Goal: Task Accomplishment & Management: Use online tool/utility

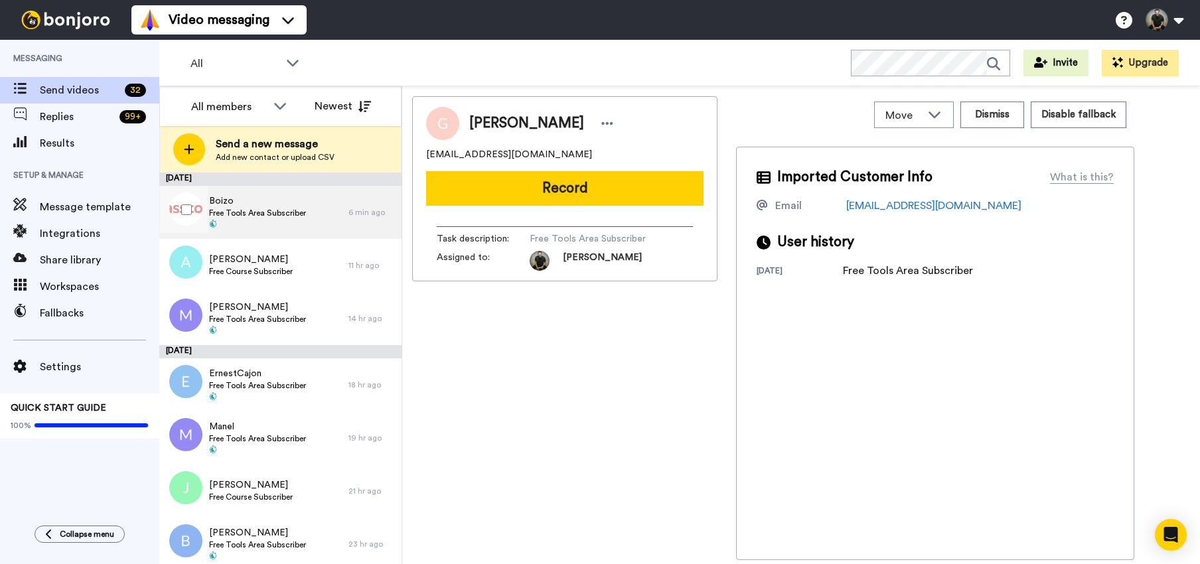
click at [241, 212] on span "Free Tools Area Subscriber" at bounding box center [257, 213] width 97 height 11
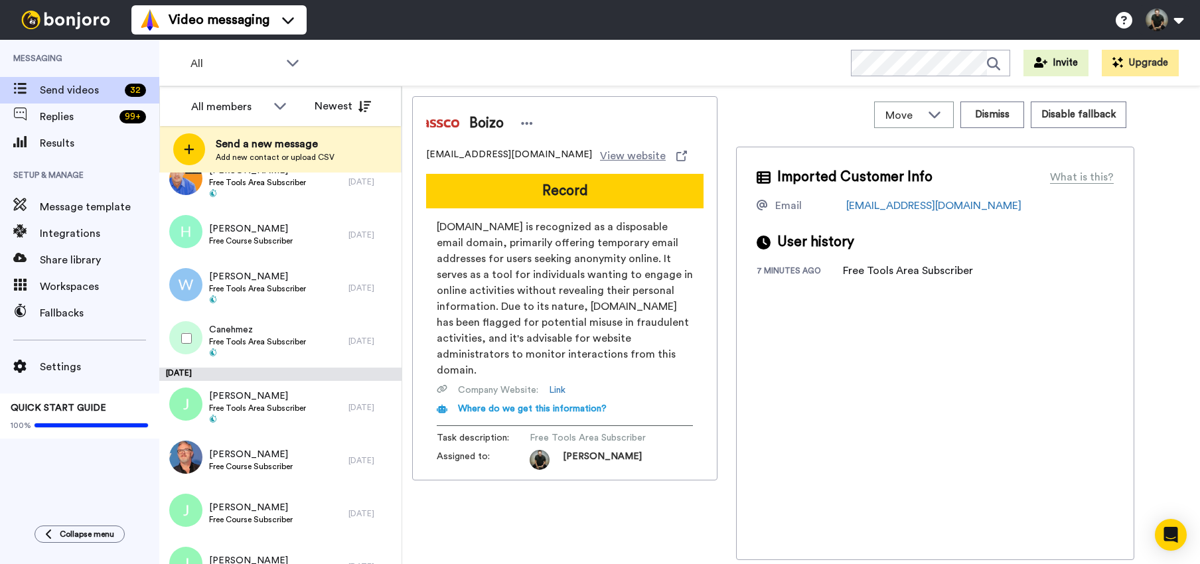
scroll to position [1440, 0]
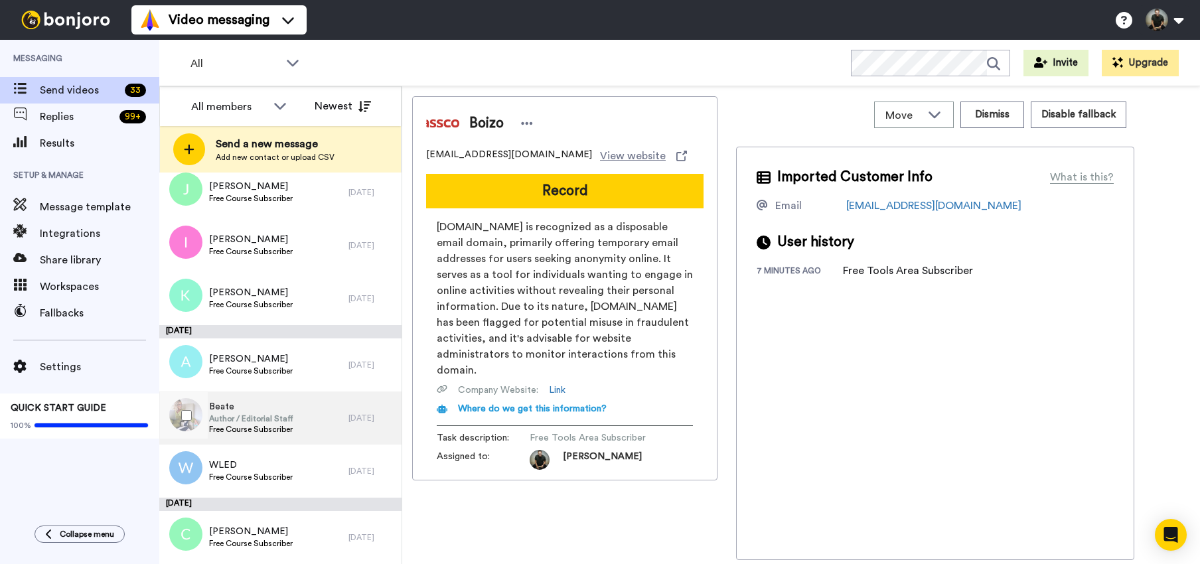
click at [226, 410] on span "Beate" at bounding box center [251, 406] width 84 height 13
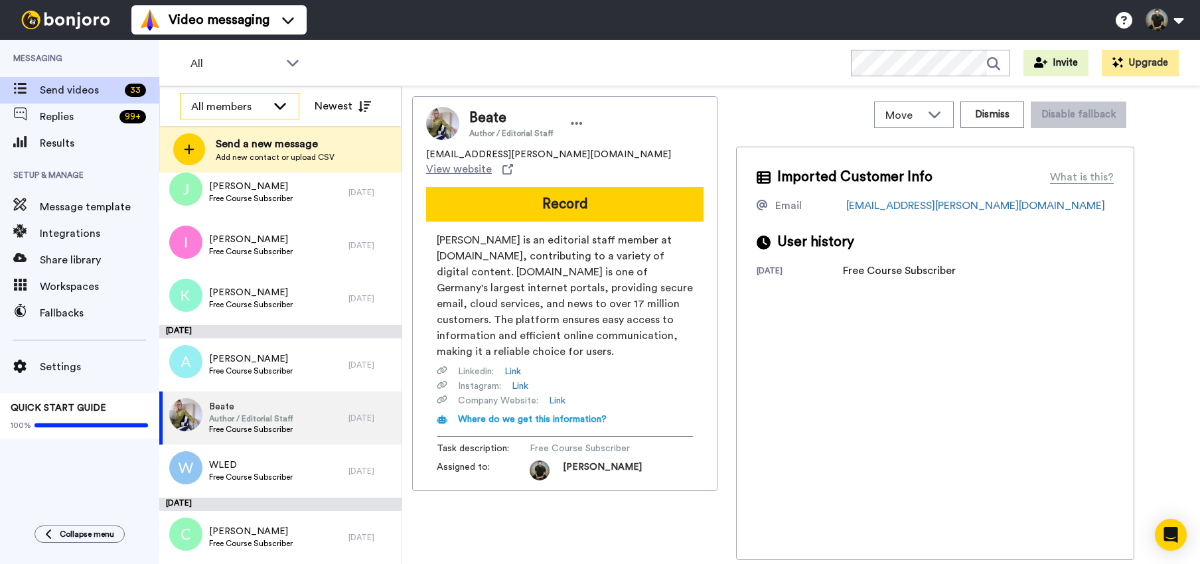
scroll to position [1494, 0]
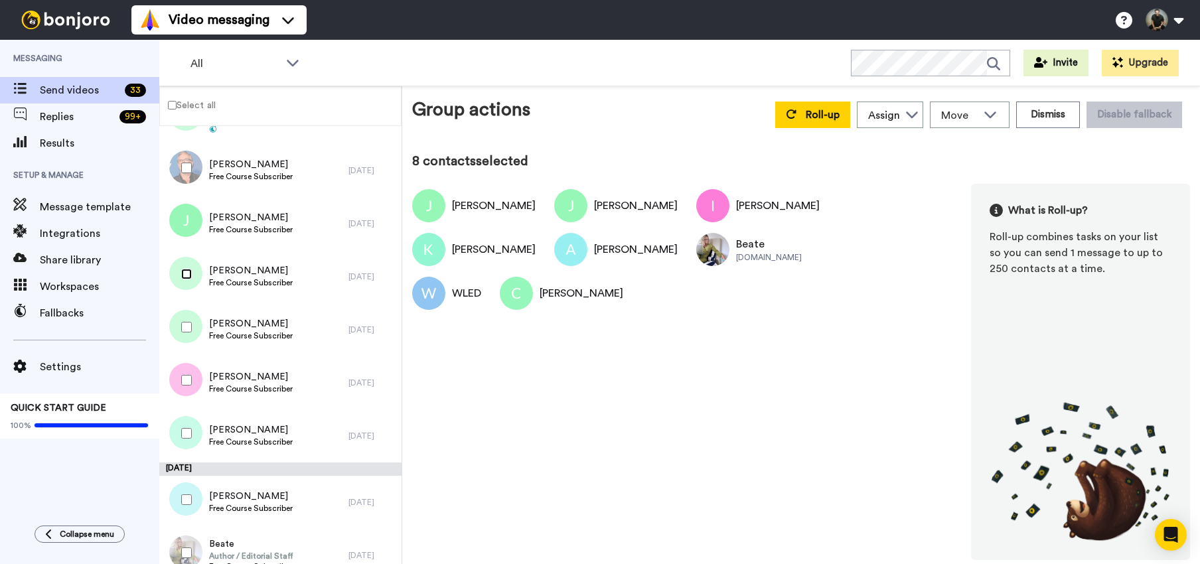
scroll to position [1244, 0]
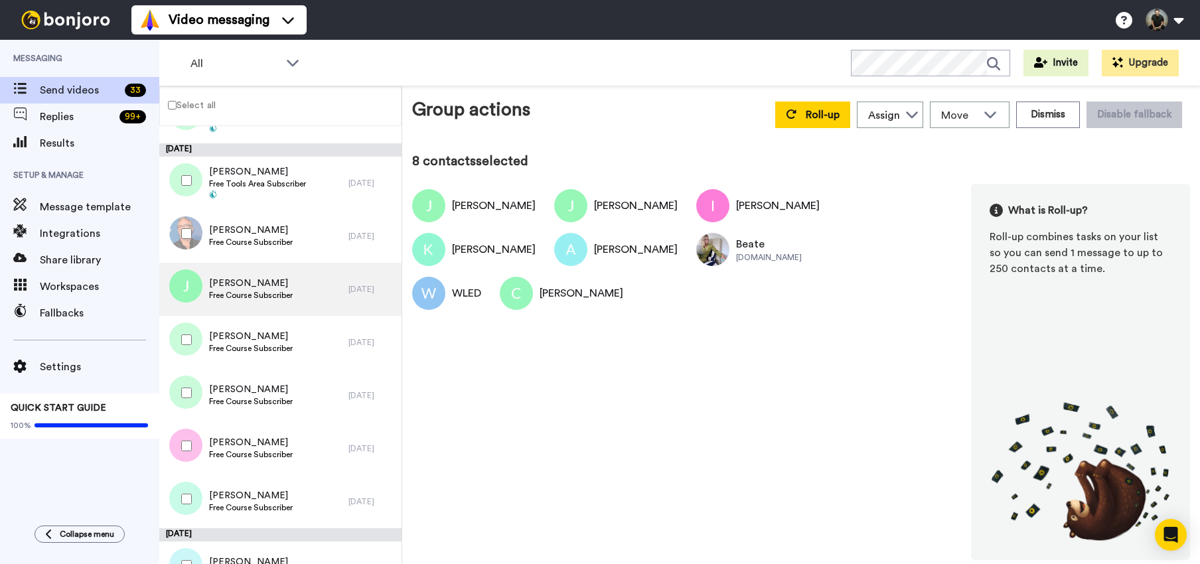
click at [187, 287] on img at bounding box center [185, 286] width 33 height 33
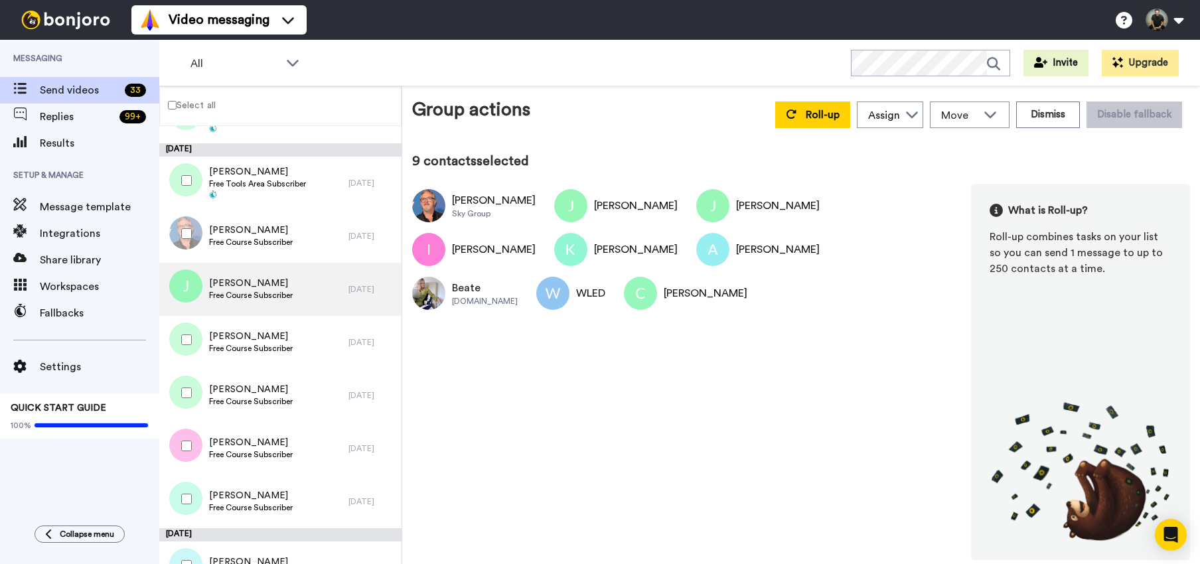
click at [238, 291] on span "Free Course Subscriber" at bounding box center [251, 295] width 84 height 11
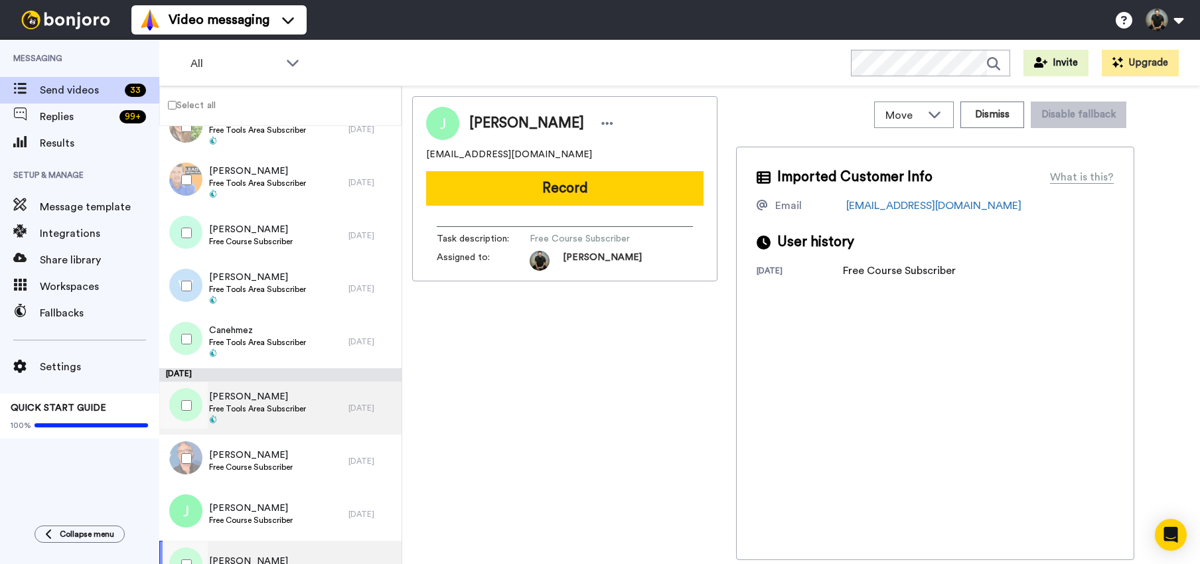
scroll to position [975, 0]
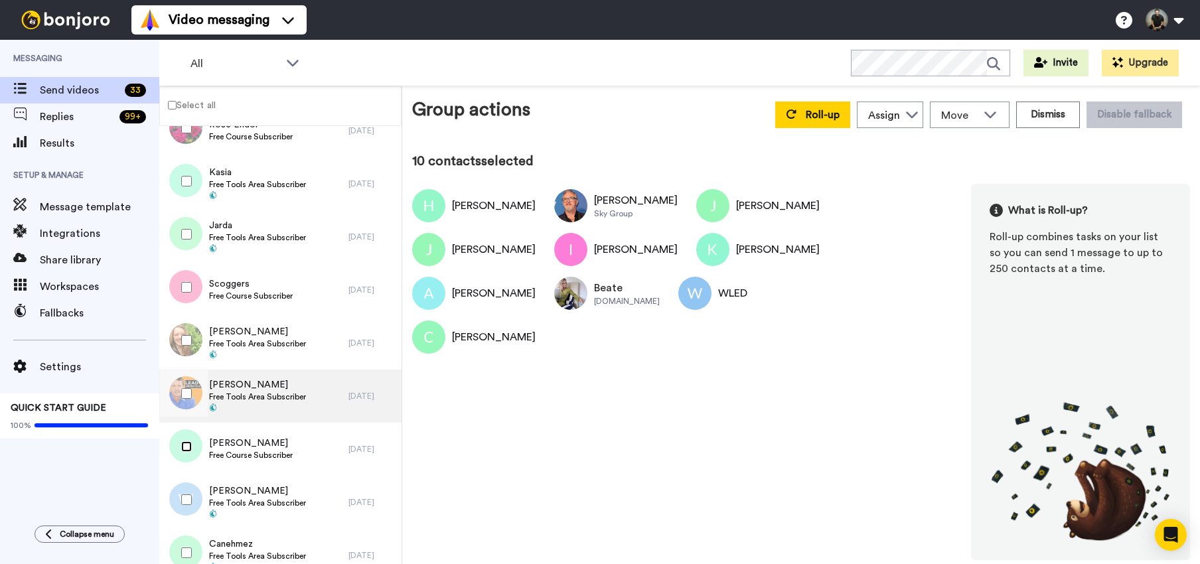
scroll to position [773, 0]
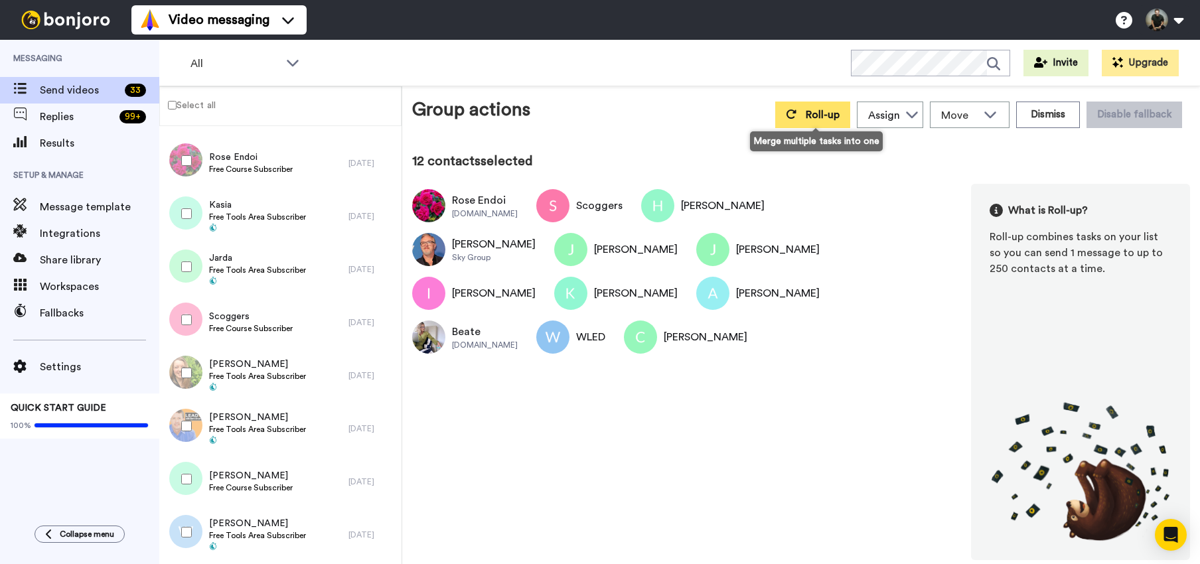
click at [816, 114] on span "Roll-up" at bounding box center [823, 115] width 34 height 11
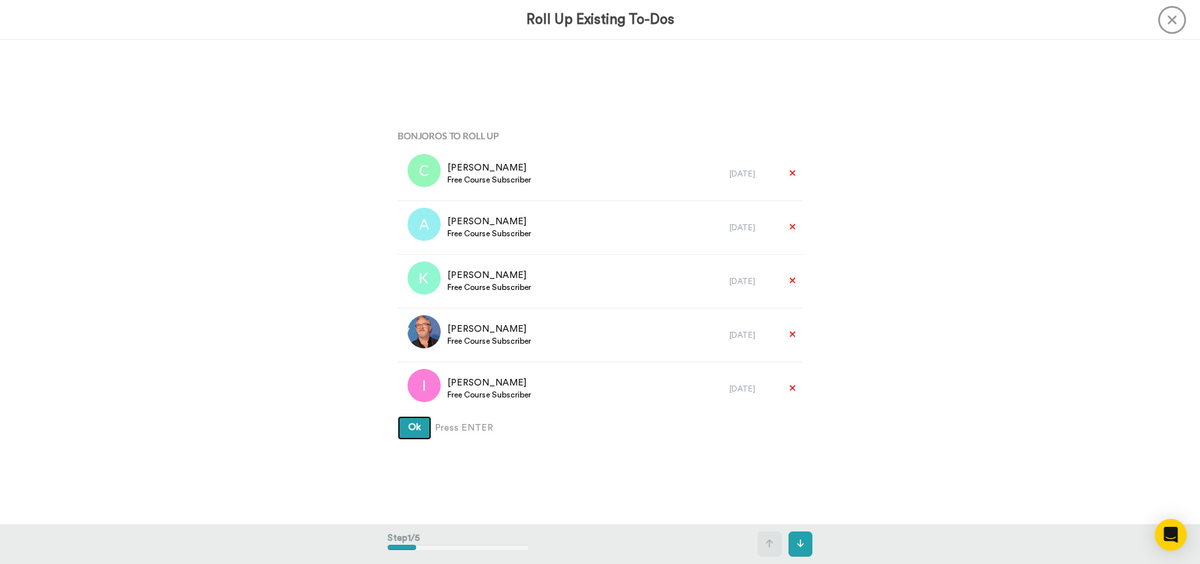
click at [416, 427] on span "Ok" at bounding box center [414, 427] width 13 height 9
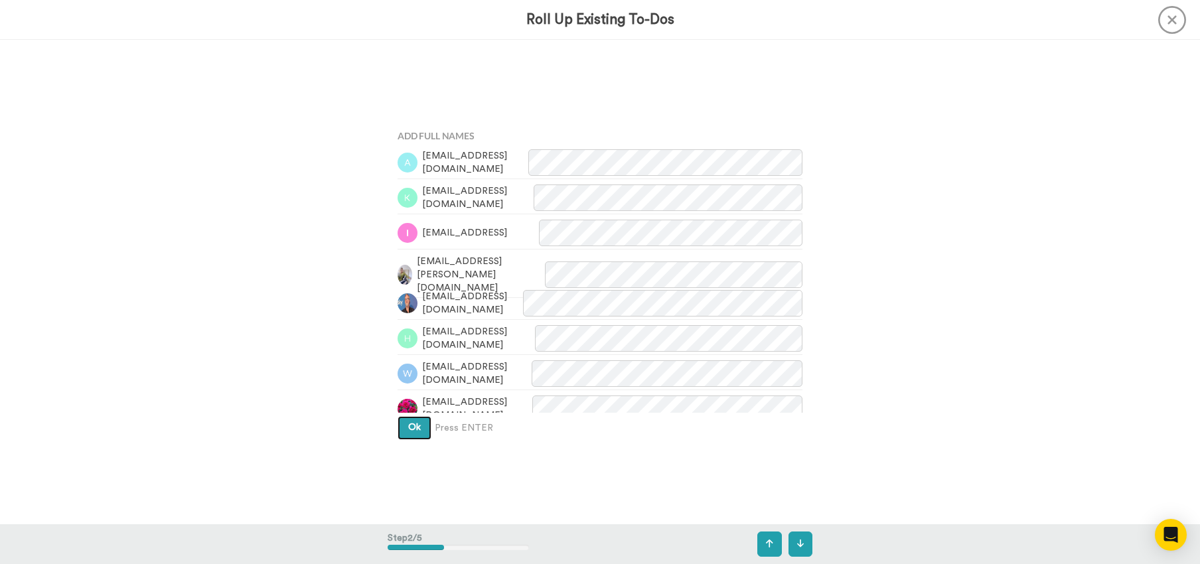
click at [416, 427] on span "Ok" at bounding box center [414, 427] width 13 height 9
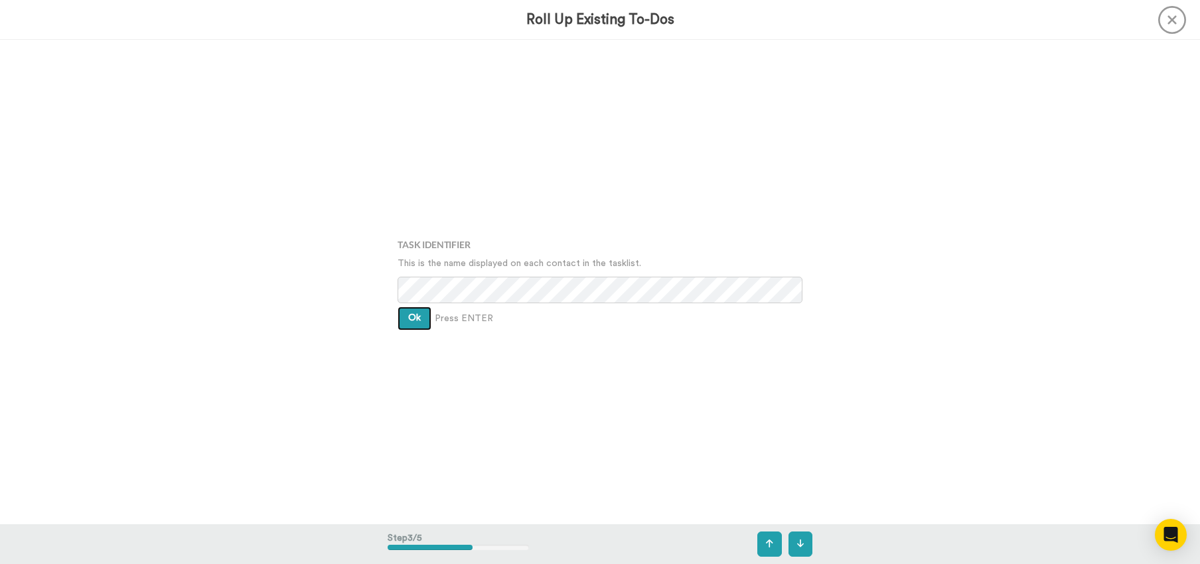
click at [408, 323] on span "Ok" at bounding box center [414, 317] width 13 height 9
click at [408, 311] on span "Ok" at bounding box center [414, 307] width 13 height 9
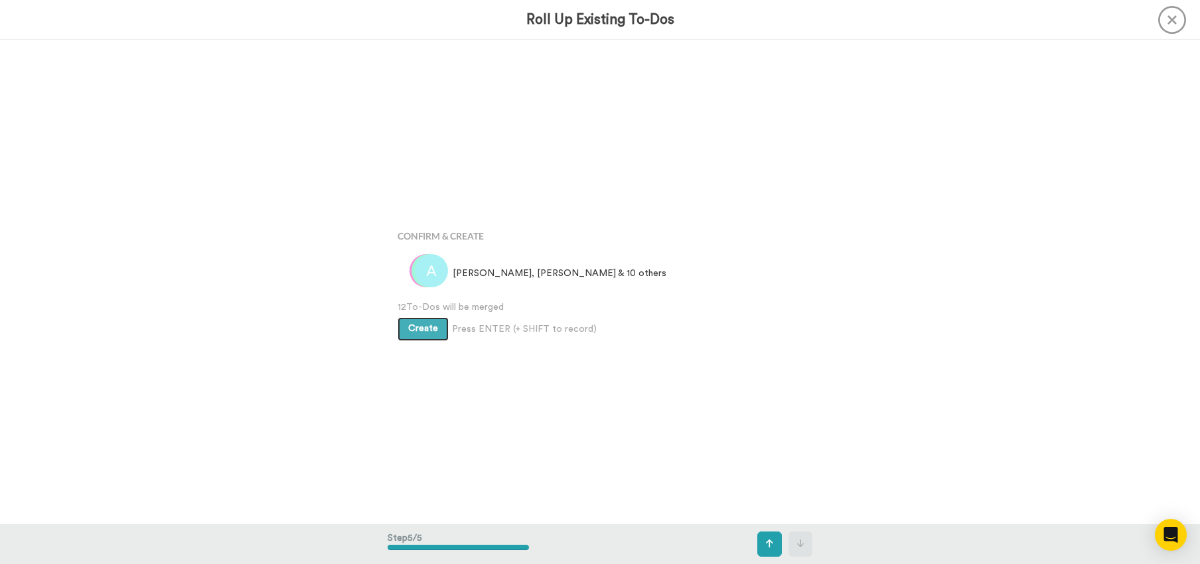
scroll to position [1938, 0]
click at [409, 319] on button "Create" at bounding box center [423, 329] width 51 height 24
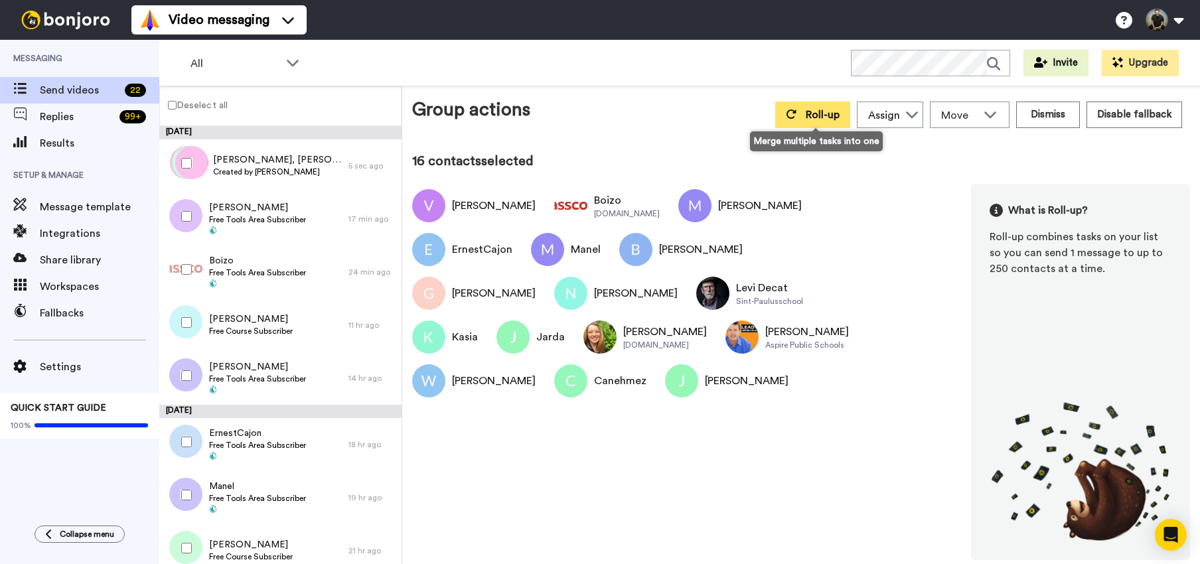
click at [811, 110] on span "Roll-up" at bounding box center [823, 115] width 34 height 11
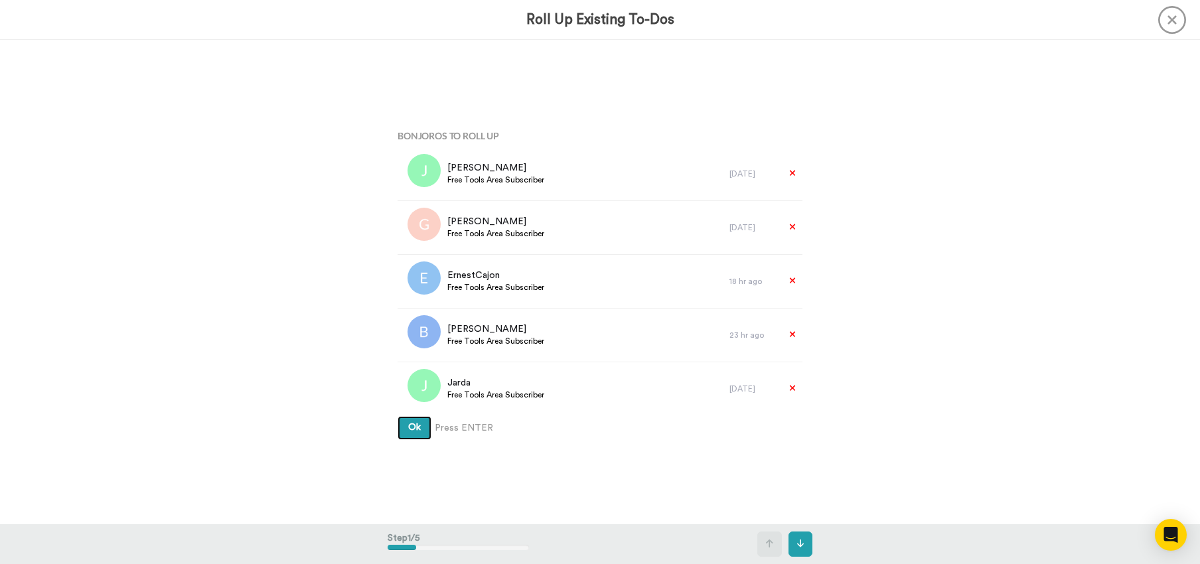
click at [416, 431] on span "Ok" at bounding box center [414, 427] width 13 height 9
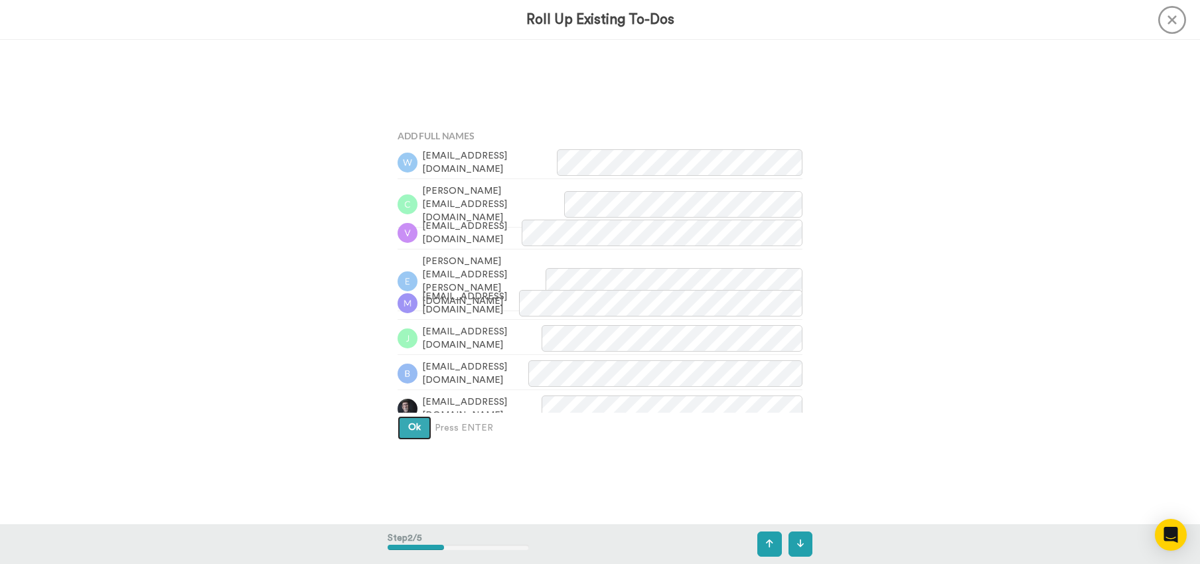
click at [415, 429] on span "Ok" at bounding box center [414, 427] width 13 height 9
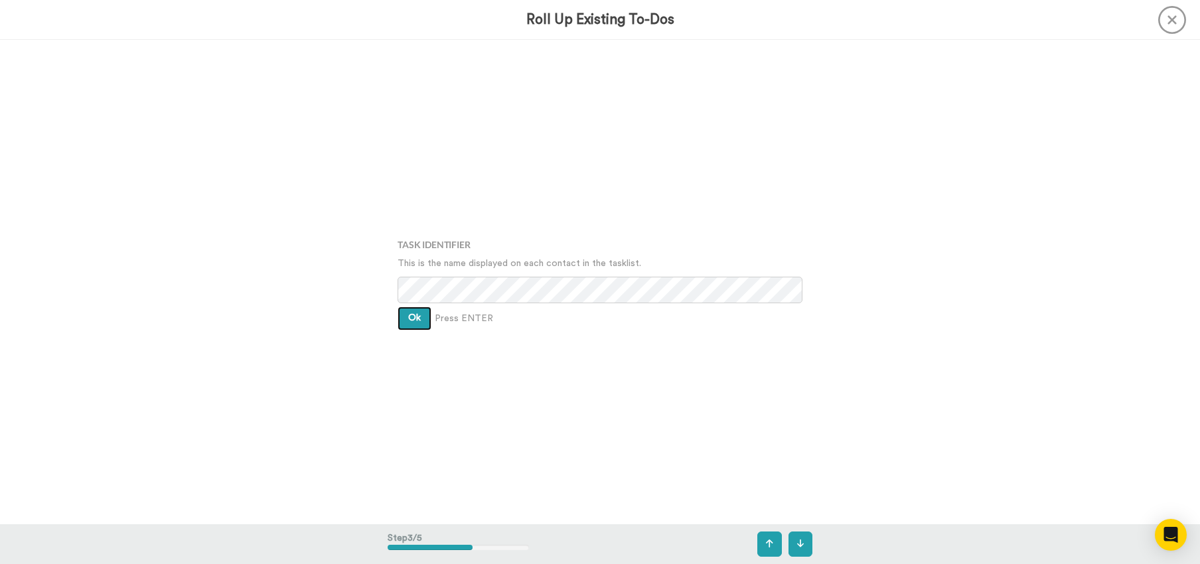
click at [410, 314] on span "Ok" at bounding box center [414, 317] width 13 height 9
click at [410, 307] on span "Ok" at bounding box center [414, 307] width 13 height 9
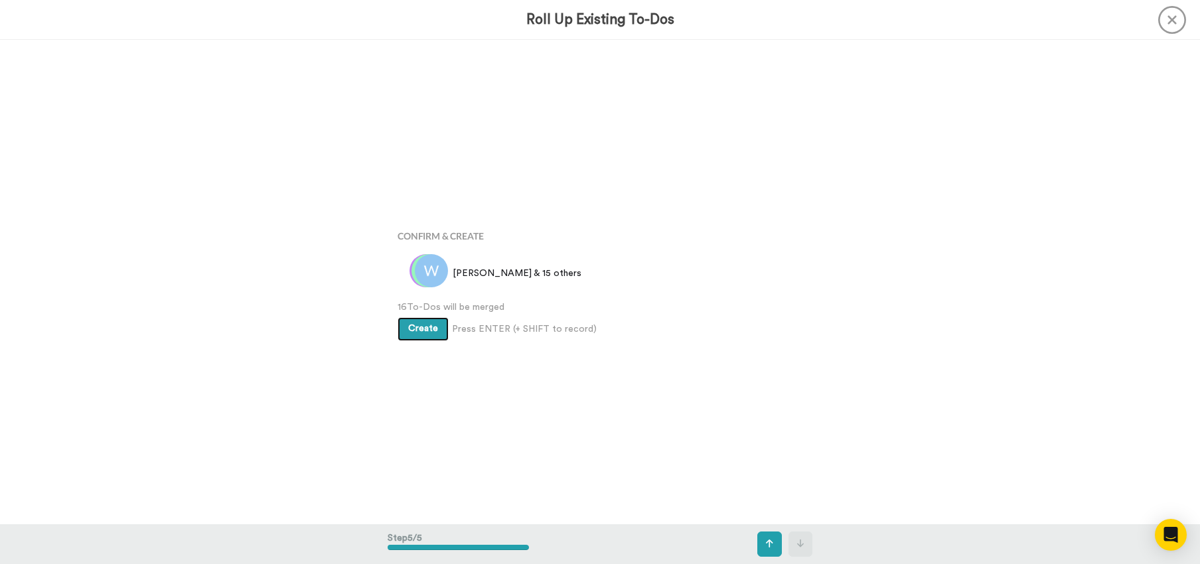
scroll to position [1938, 0]
click at [413, 319] on button "Create" at bounding box center [423, 329] width 51 height 24
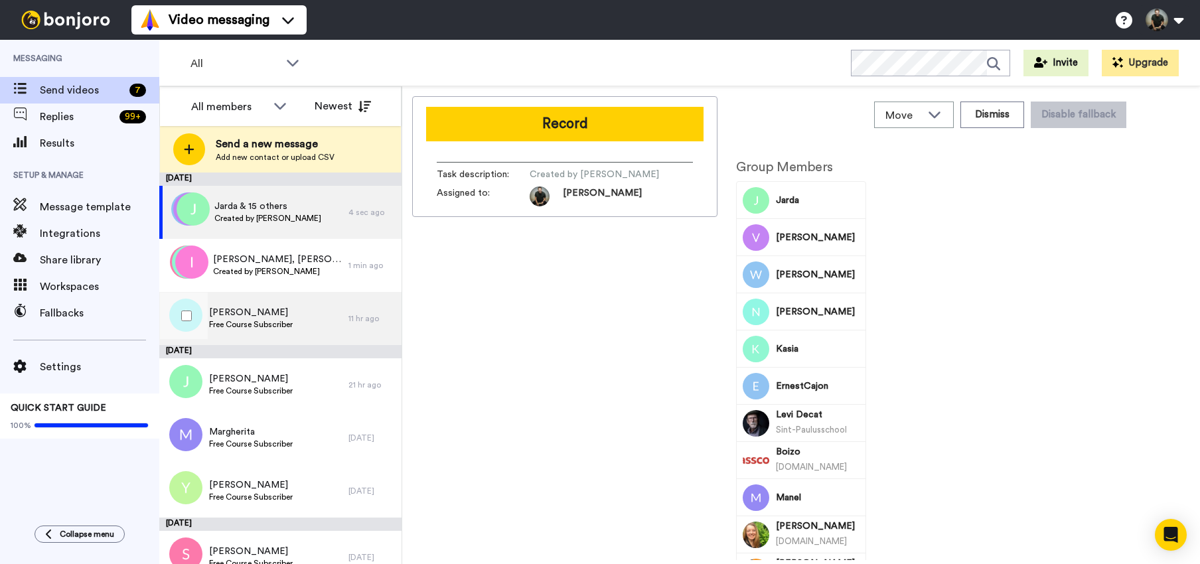
scroll to position [20, 0]
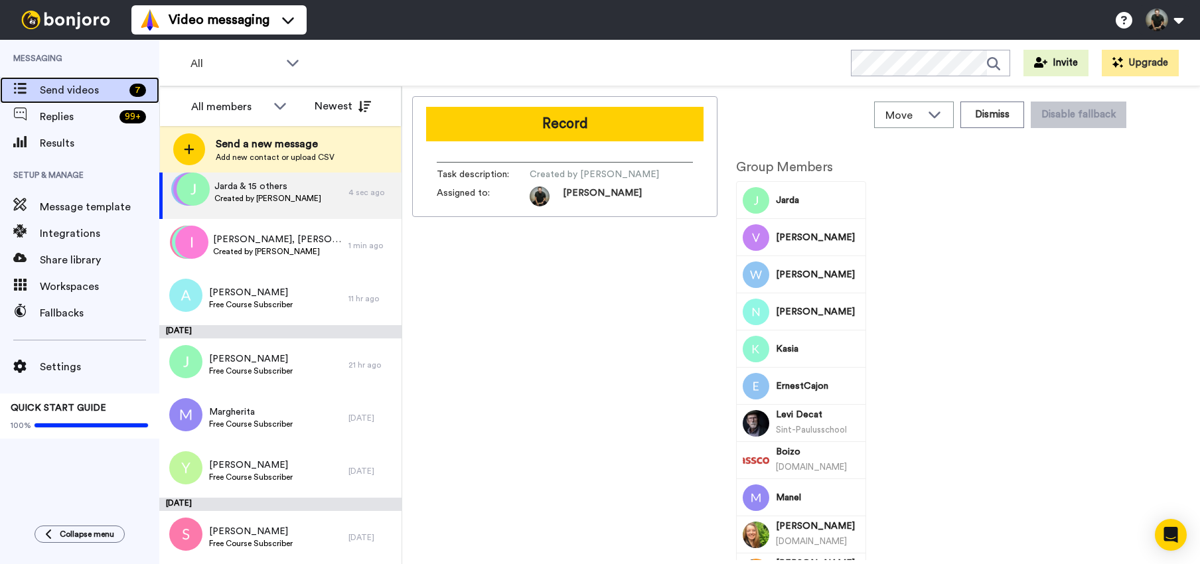
click at [68, 83] on span "Send videos" at bounding box center [82, 90] width 84 height 16
